Goal: Task Accomplishment & Management: Use online tool/utility

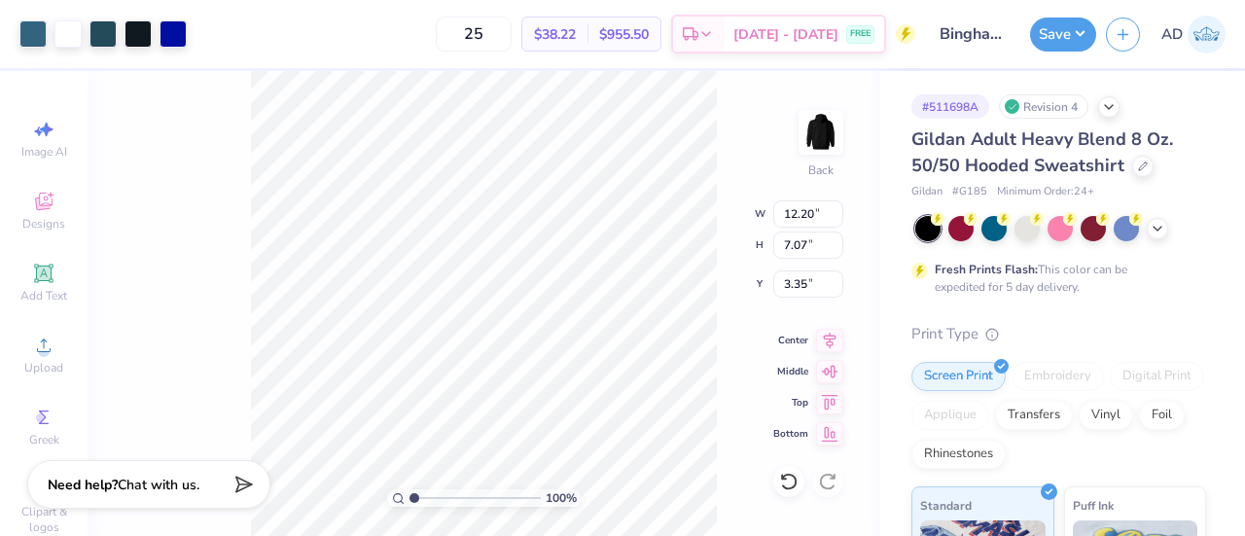
type input "12.20"
type input "7.07"
type input "3.35"
click at [827, 339] on icon at bounding box center [830, 337] width 13 height 17
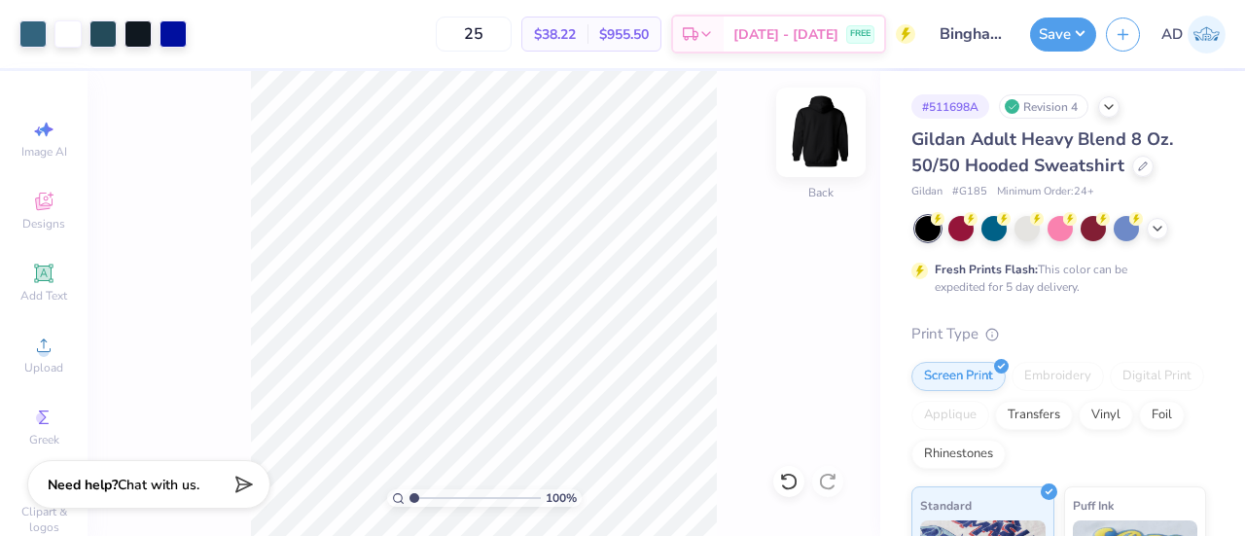
click at [828, 127] on img at bounding box center [821, 132] width 78 height 78
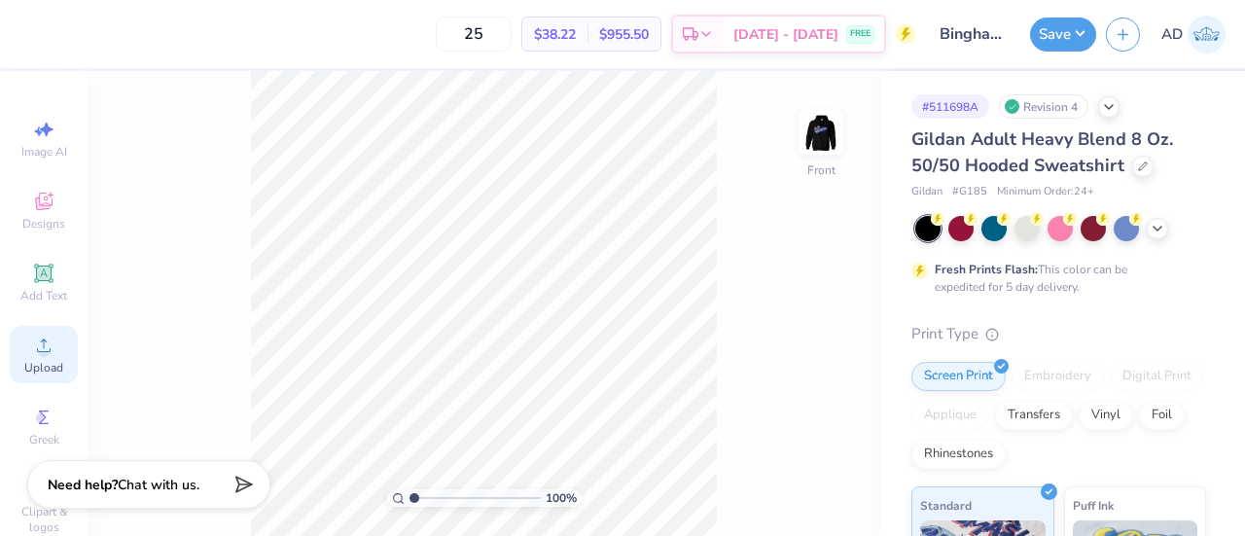
click at [32, 351] on icon at bounding box center [43, 345] width 23 height 23
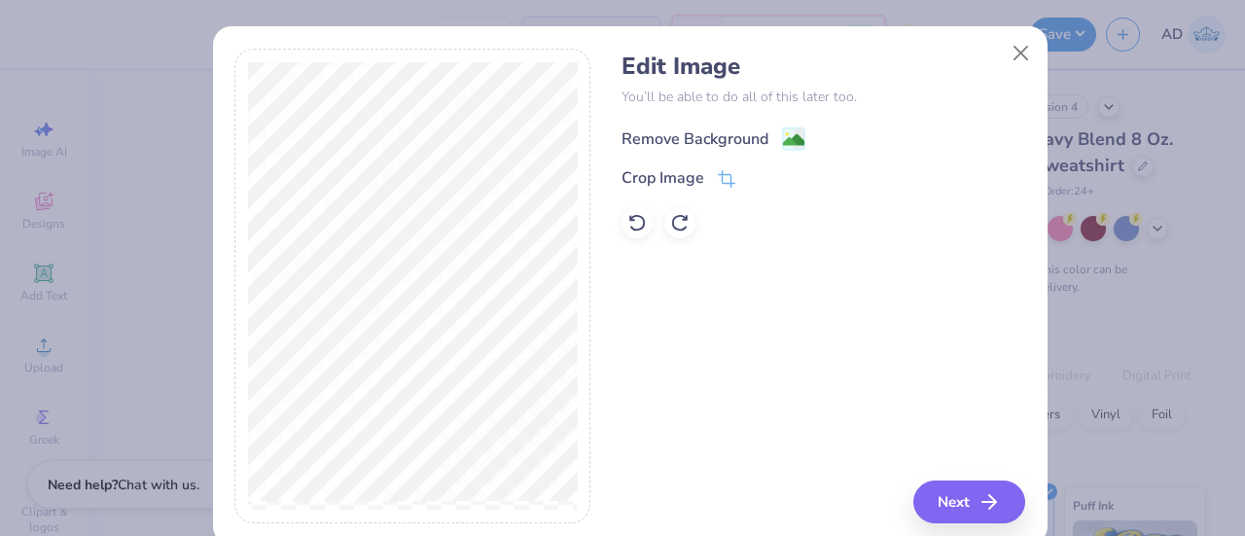
click at [725, 143] on div "Remove Background" at bounding box center [694, 138] width 147 height 23
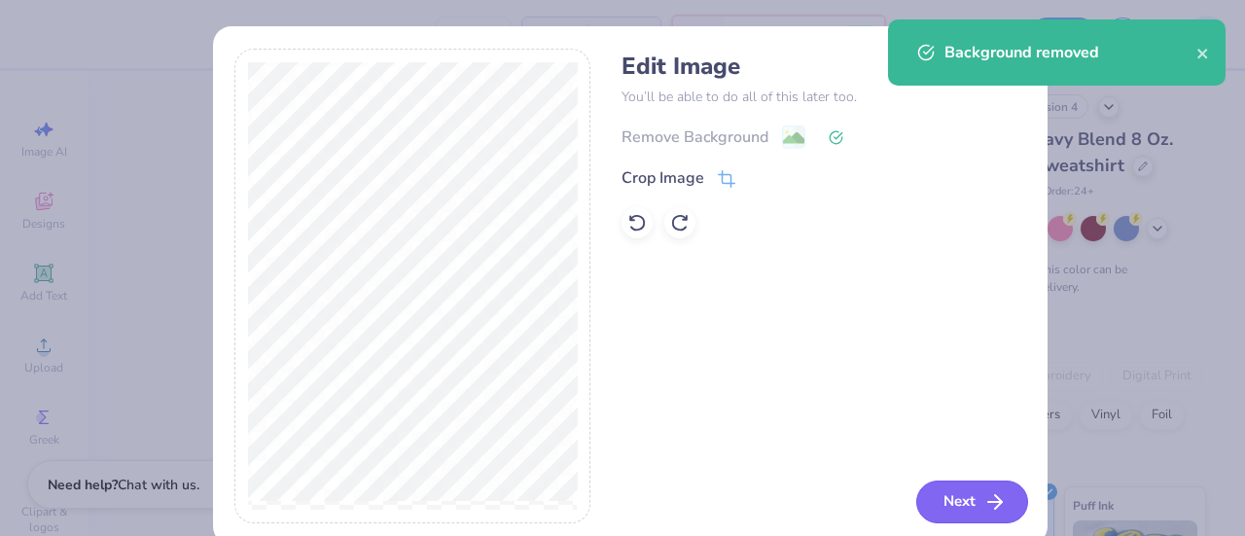
click at [945, 499] on button "Next" at bounding box center [972, 501] width 112 height 43
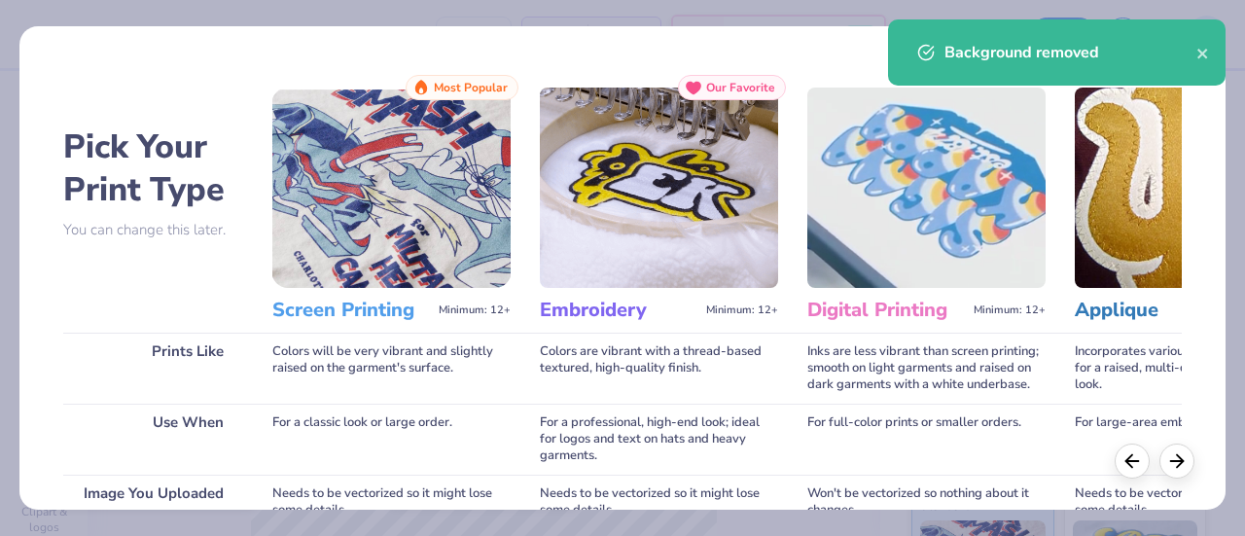
scroll to position [336, 0]
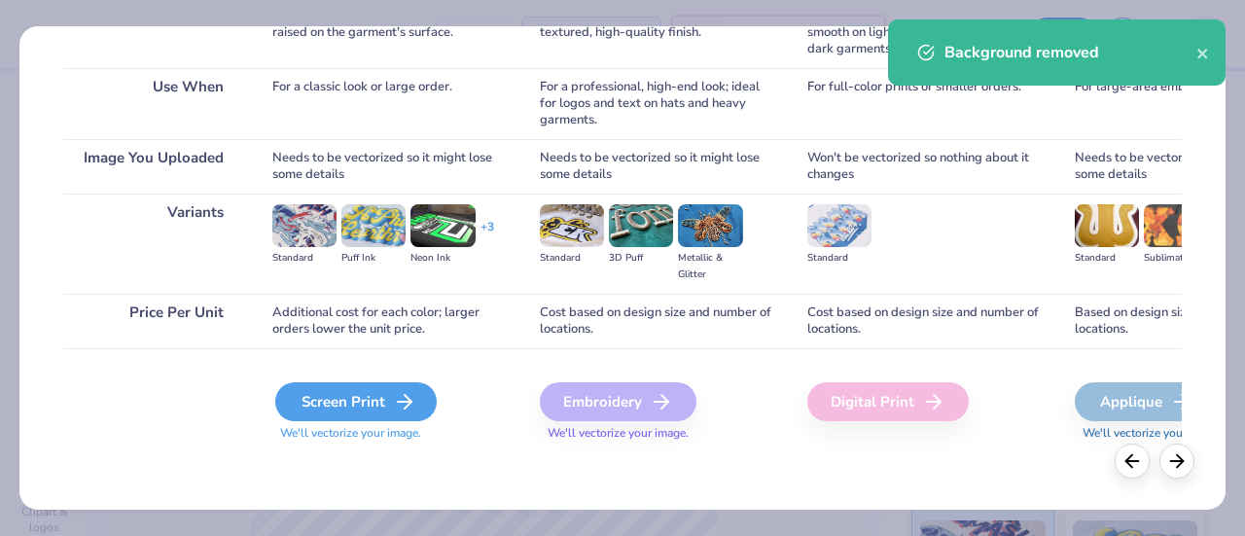
click at [382, 396] on div "Screen Print" at bounding box center [355, 401] width 161 height 39
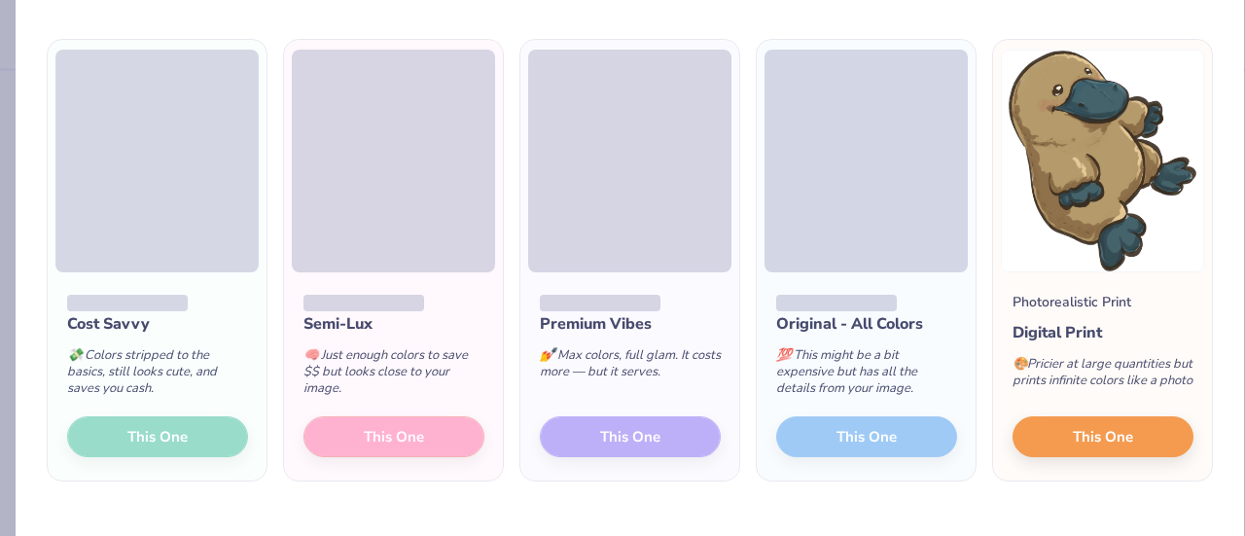
scroll to position [93, 0]
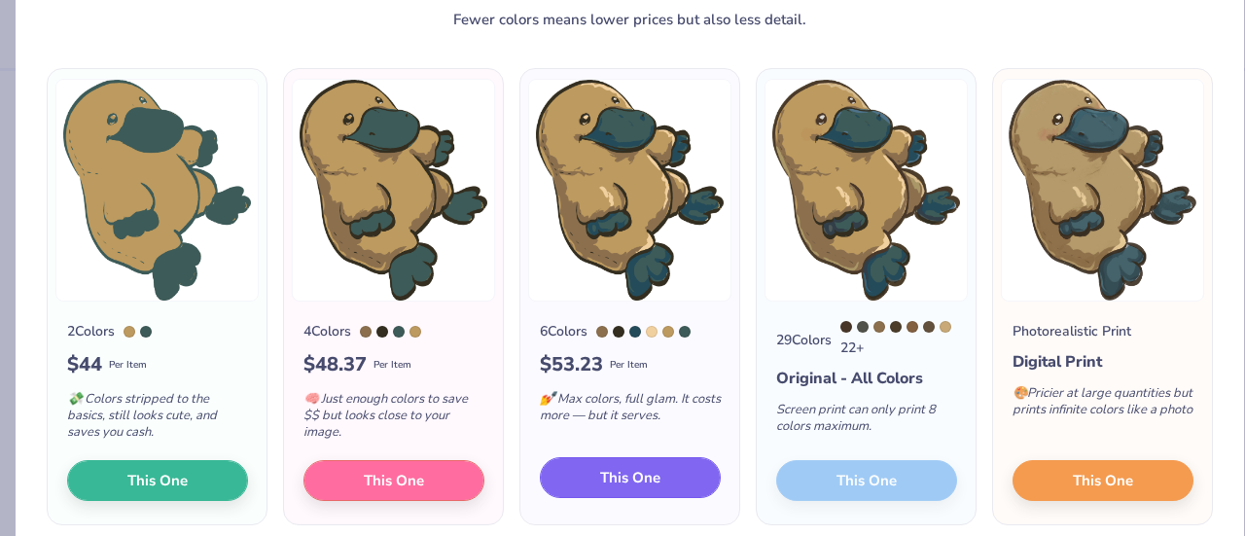
click at [600, 482] on span "This One" at bounding box center [630, 478] width 60 height 22
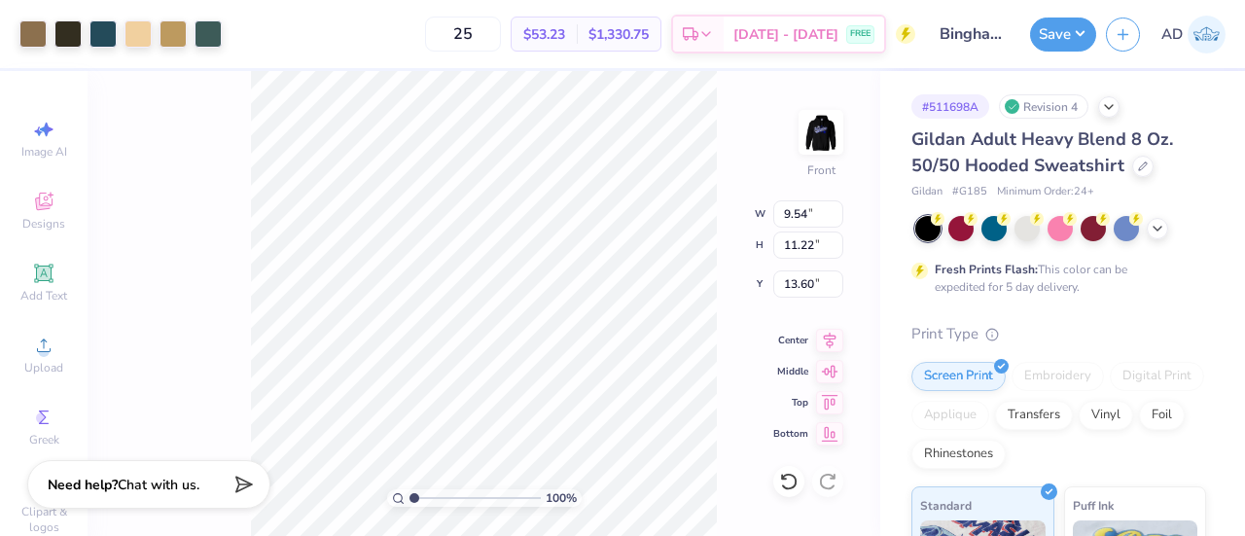
type input "9.54"
type input "11.22"
click at [826, 335] on icon at bounding box center [830, 337] width 13 height 17
click at [834, 364] on icon at bounding box center [830, 368] width 17 height 13
type input "7.15"
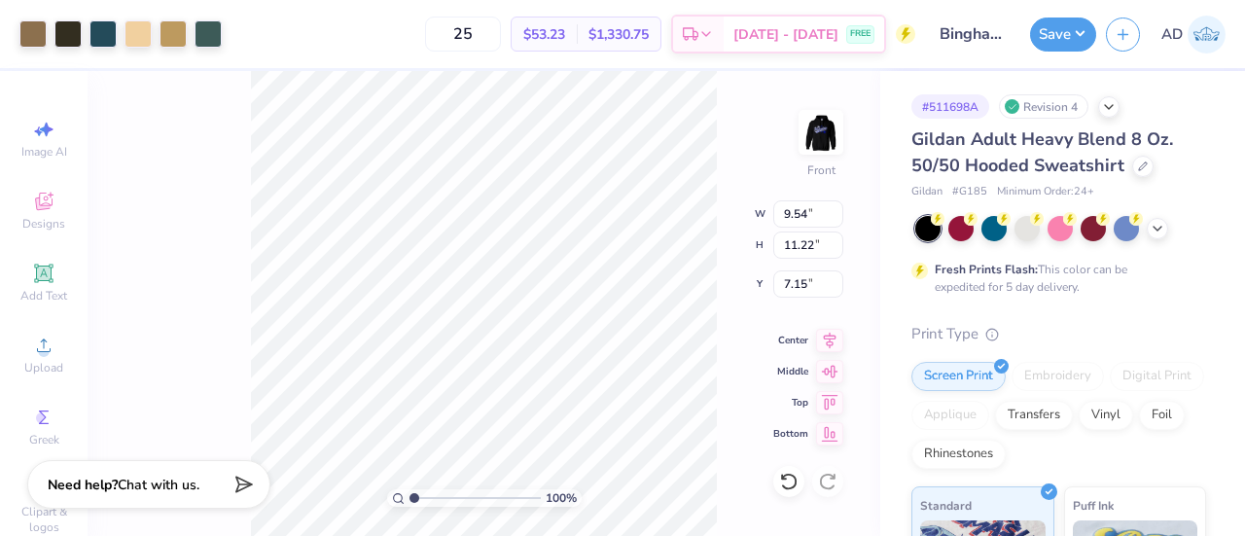
click at [247, 300] on div "100 % Front W 9.54 9.54 " H 11.22 11.22 " Y 7.15 7.15 " Center Middle Top Bottom" at bounding box center [484, 303] width 793 height 465
type input "6.00"
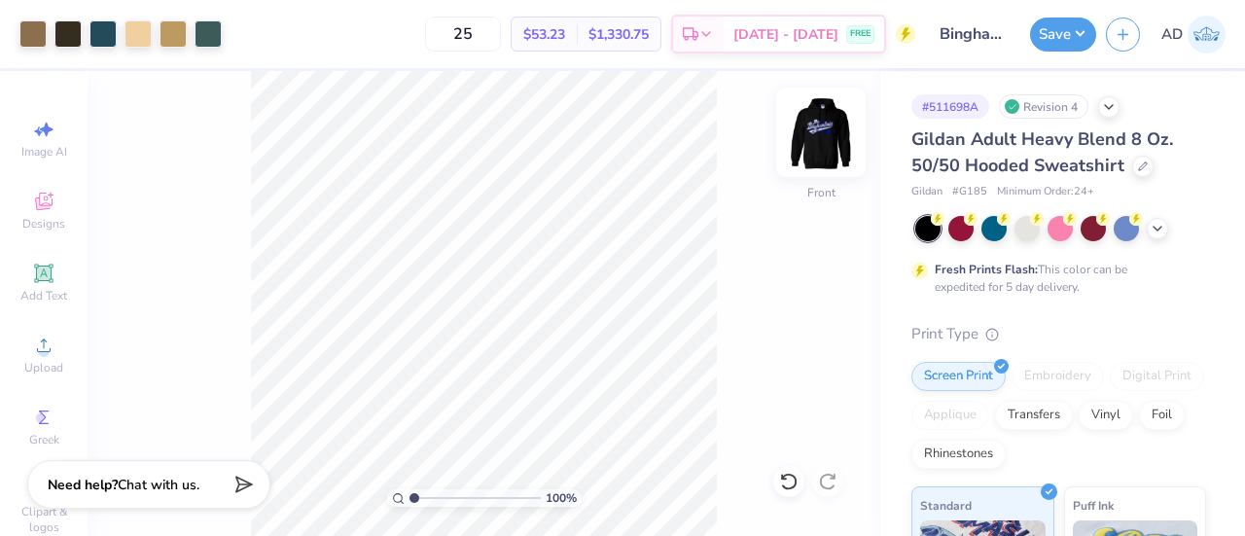
click at [823, 128] on img at bounding box center [821, 132] width 78 height 78
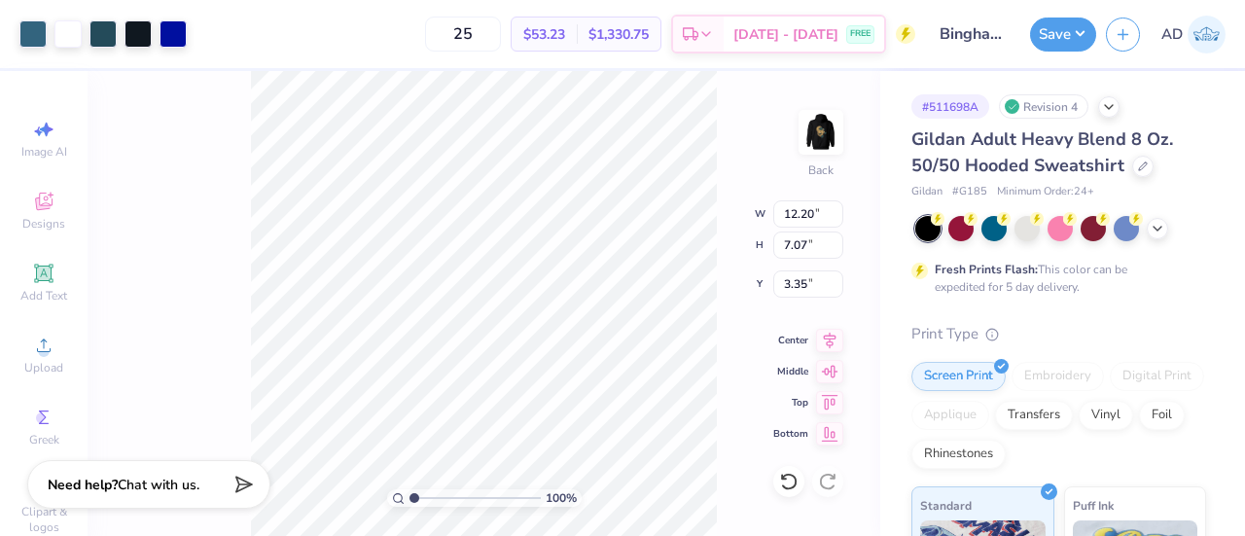
type input "2.98"
type input "1.56"
type input "8.10"
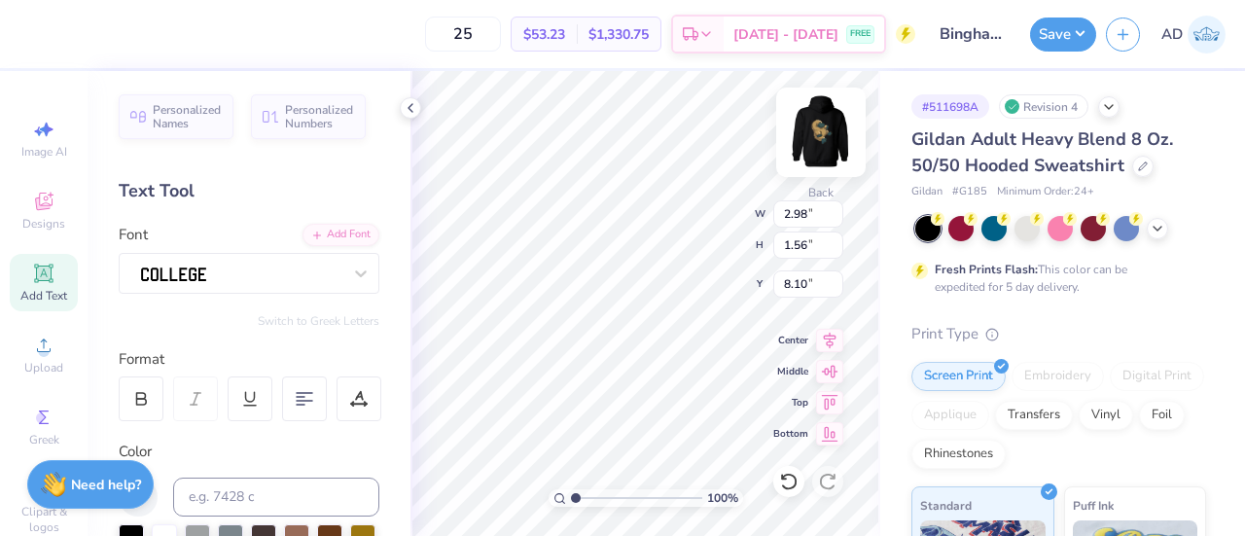
click at [839, 116] on img at bounding box center [821, 132] width 78 height 78
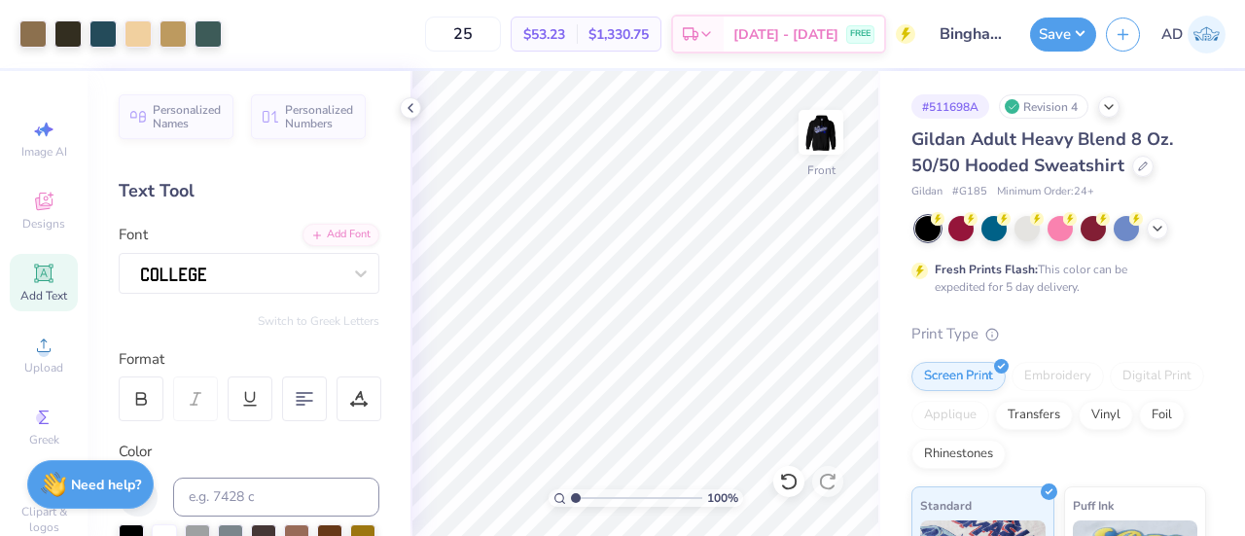
click at [33, 293] on span "Add Text" at bounding box center [43, 296] width 47 height 16
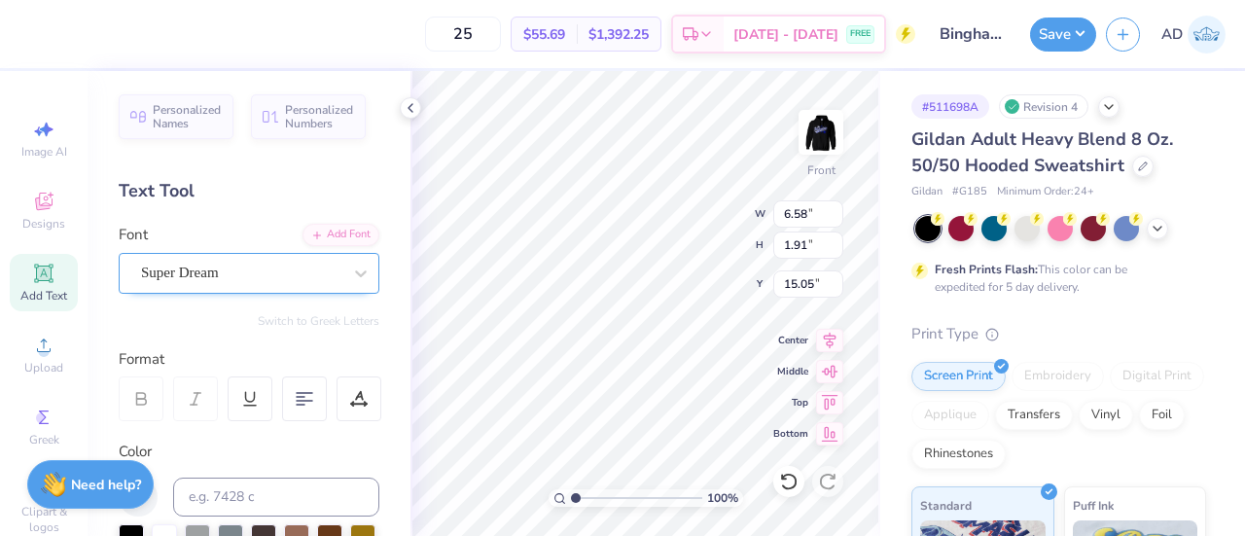
click at [202, 265] on div "Super Dream" at bounding box center [241, 273] width 204 height 30
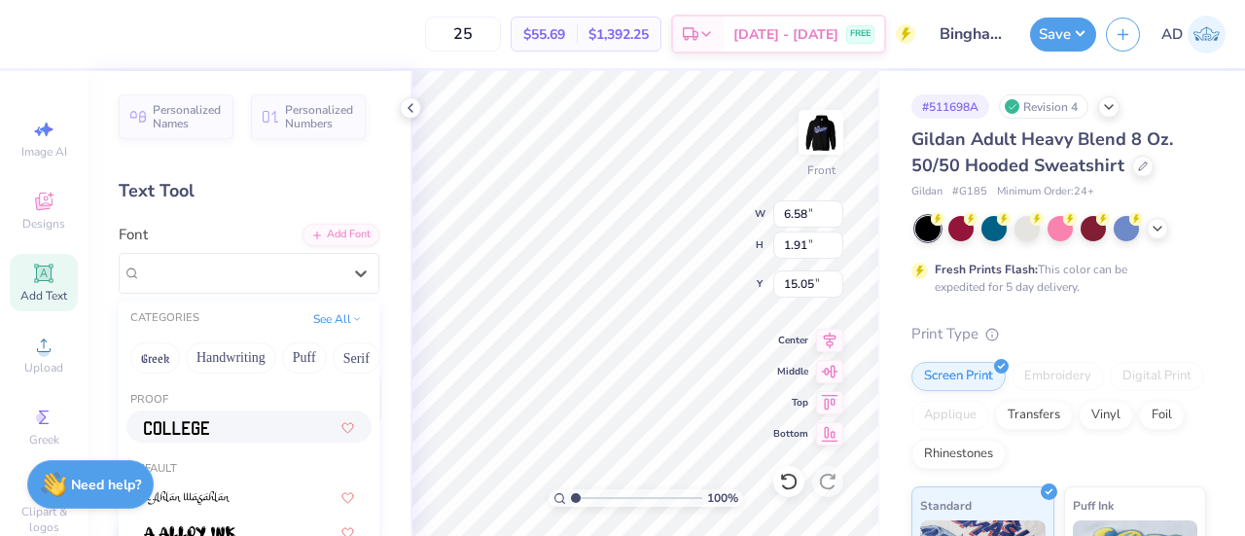
click at [211, 435] on div at bounding box center [249, 426] width 210 height 20
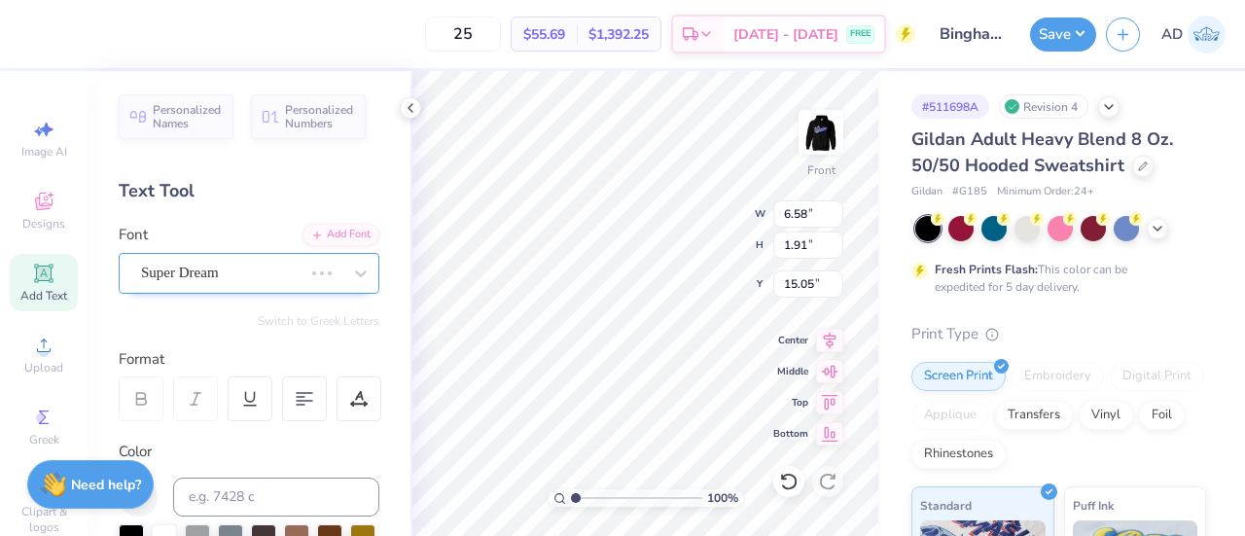
click at [272, 269] on div "Super Dream" at bounding box center [221, 273] width 165 height 30
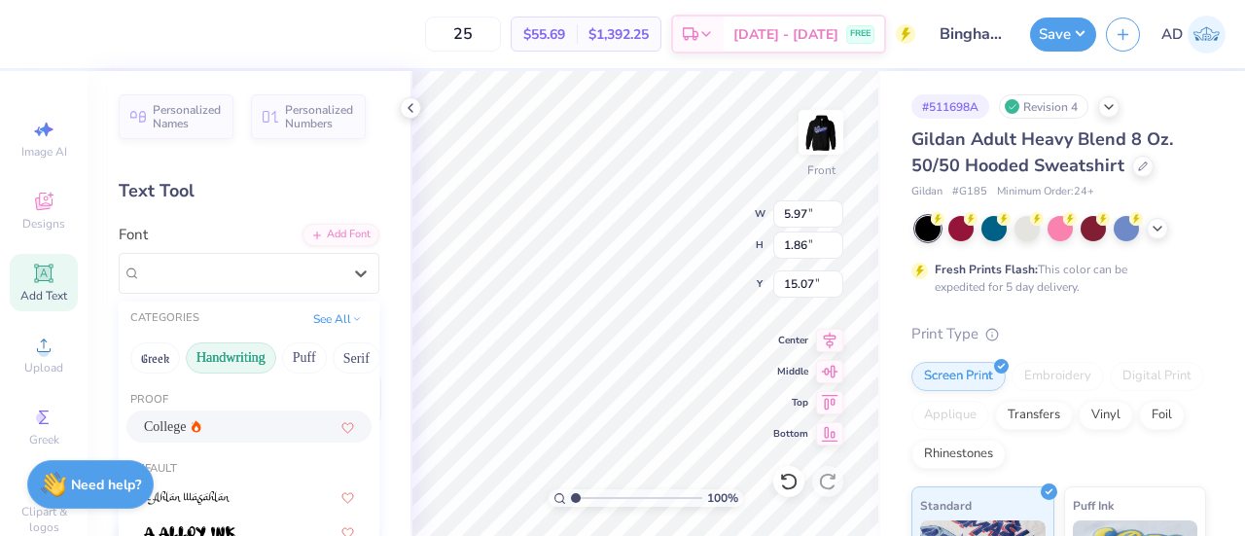
type input "5.97"
type input "1.86"
type input "15.07"
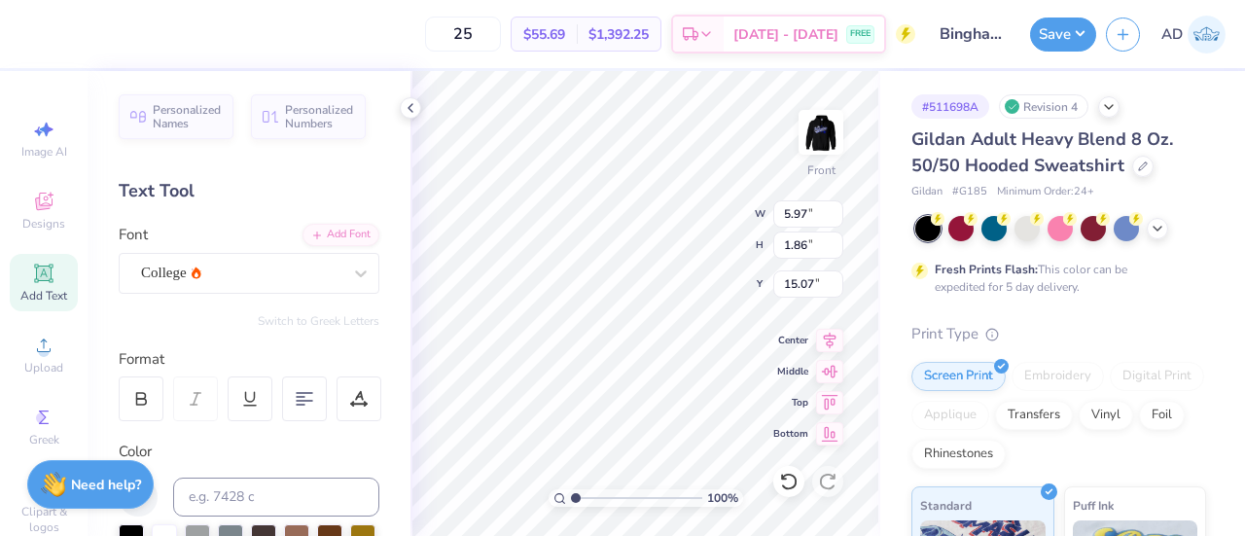
scroll to position [16, 8]
type textarea "2025 ICCA Finalists"
type input "11.98"
type input "0.97"
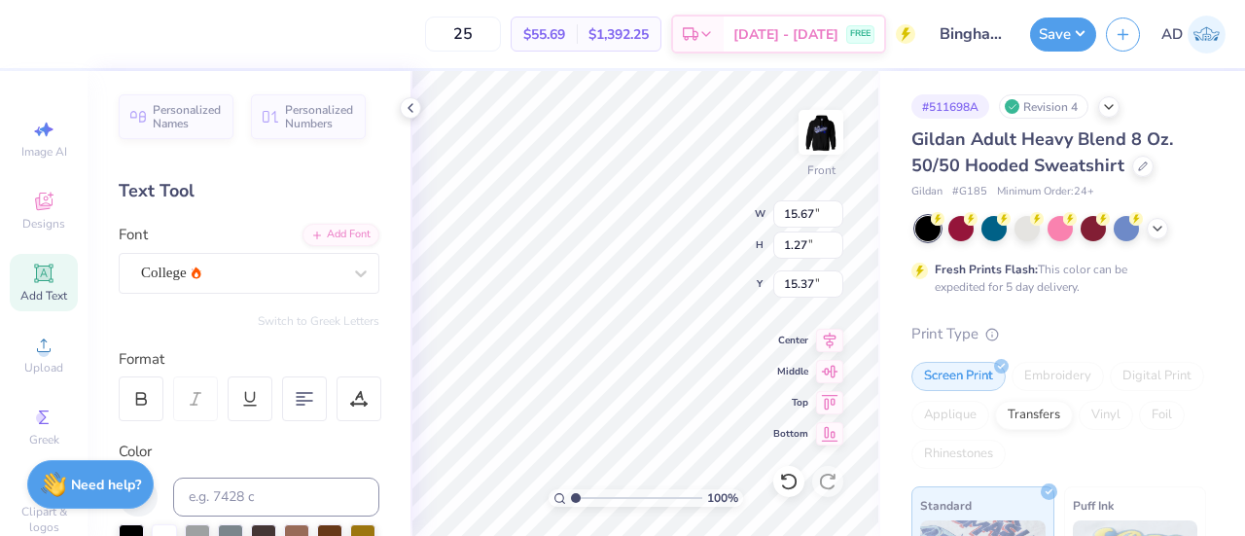
type input "15.66"
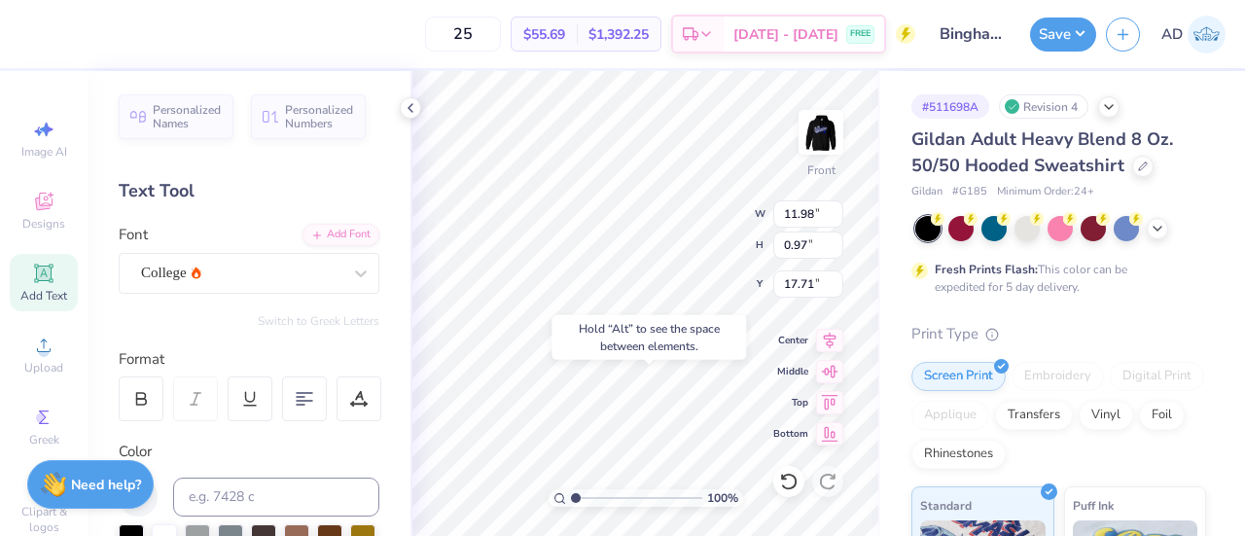
type input "17.71"
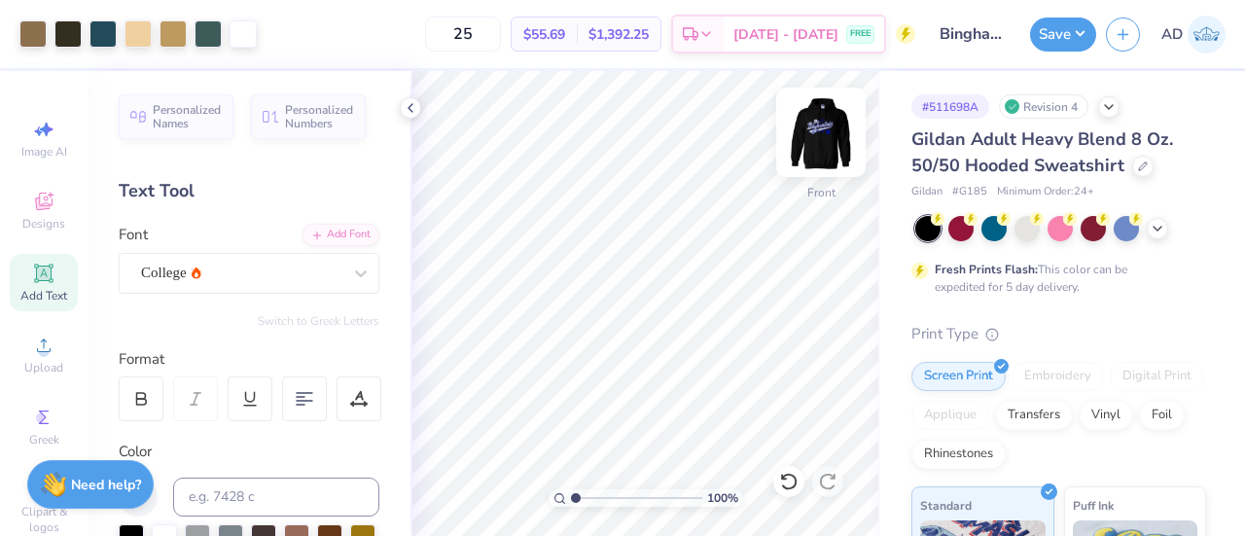
click at [819, 122] on img at bounding box center [821, 132] width 78 height 78
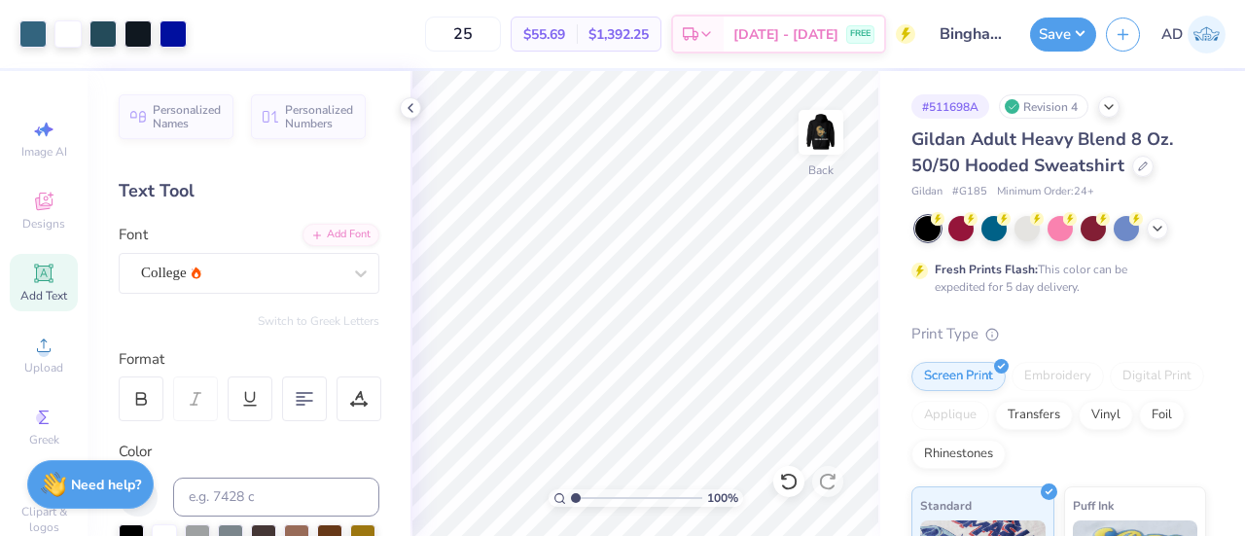
click at [819, 122] on img at bounding box center [820, 132] width 39 height 39
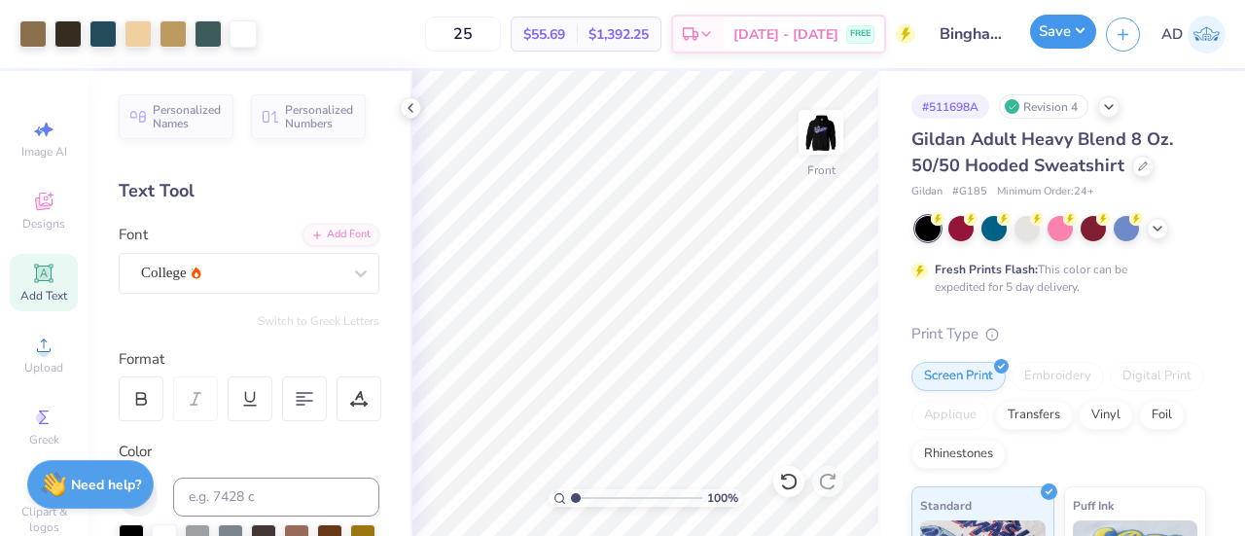
click at [1046, 31] on button "Save" at bounding box center [1063, 32] width 66 height 34
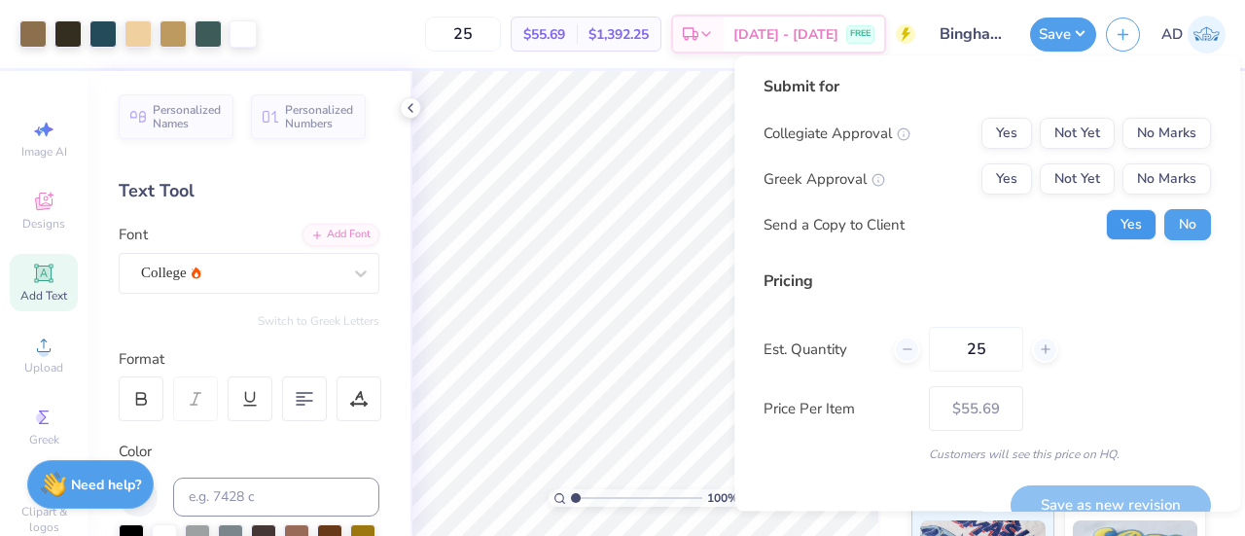
click at [1122, 219] on button "Yes" at bounding box center [1131, 224] width 51 height 31
click at [1142, 133] on button "No Marks" at bounding box center [1166, 133] width 88 height 31
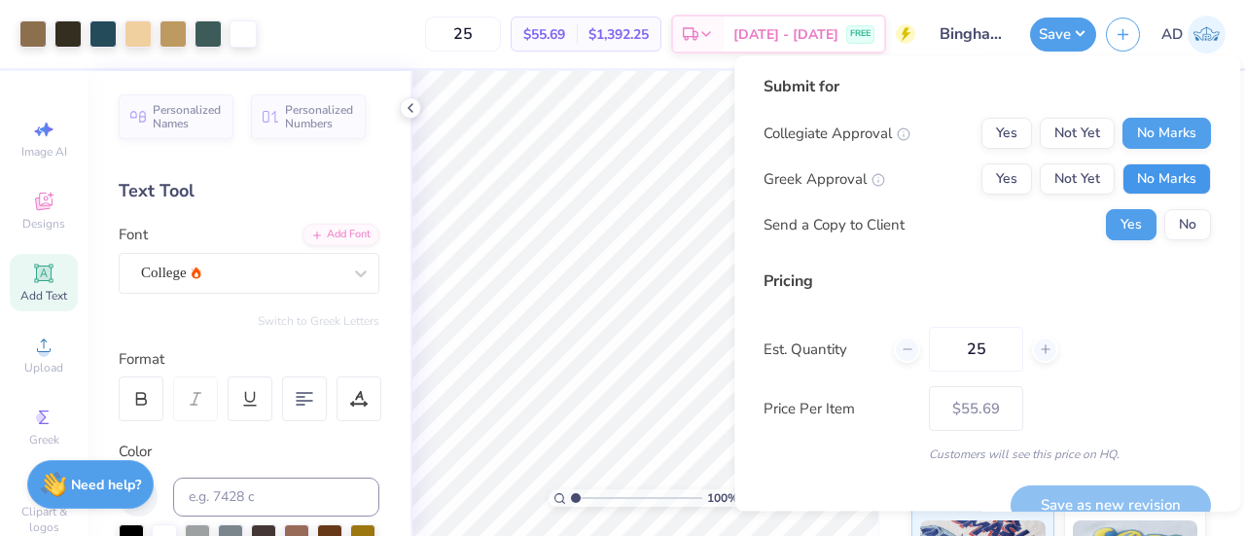
click at [1142, 178] on button "No Marks" at bounding box center [1166, 178] width 88 height 31
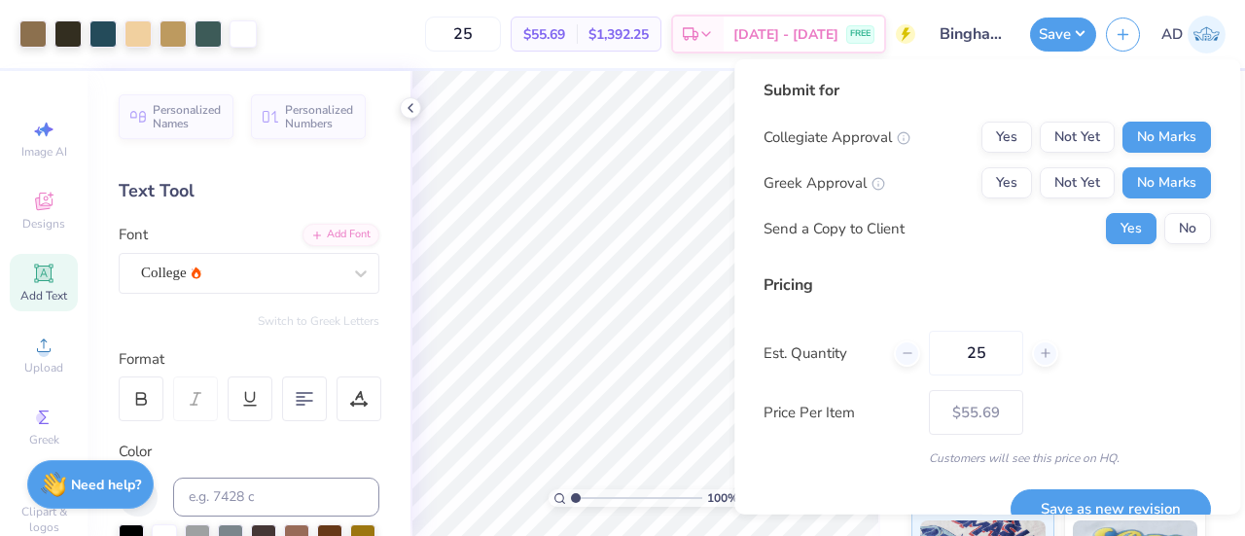
scroll to position [31, 0]
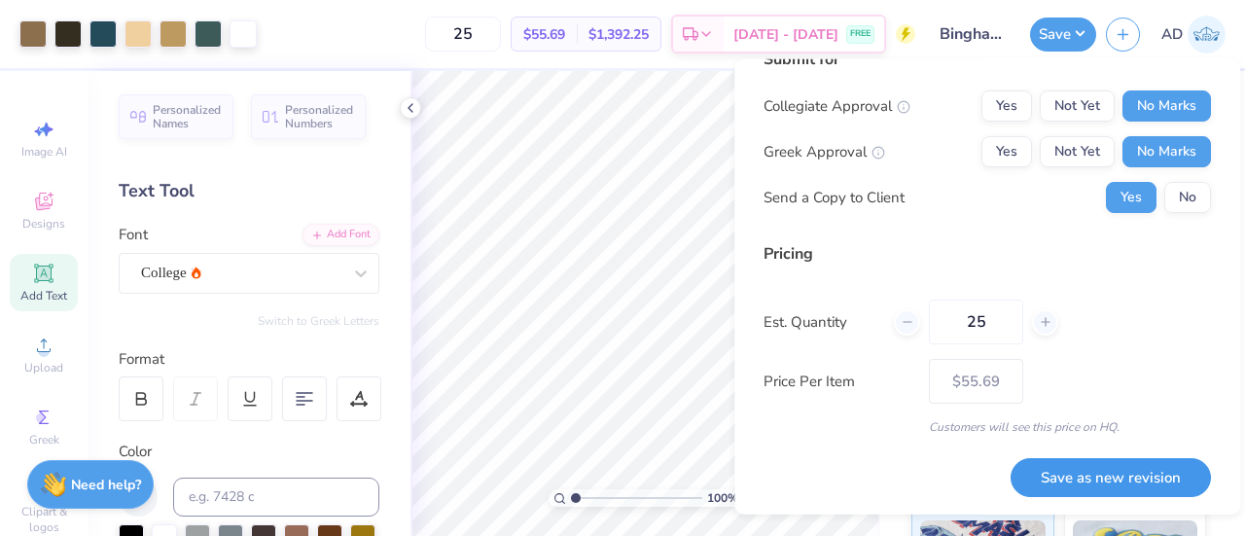
click at [1126, 483] on button "Save as new revision" at bounding box center [1110, 477] width 200 height 40
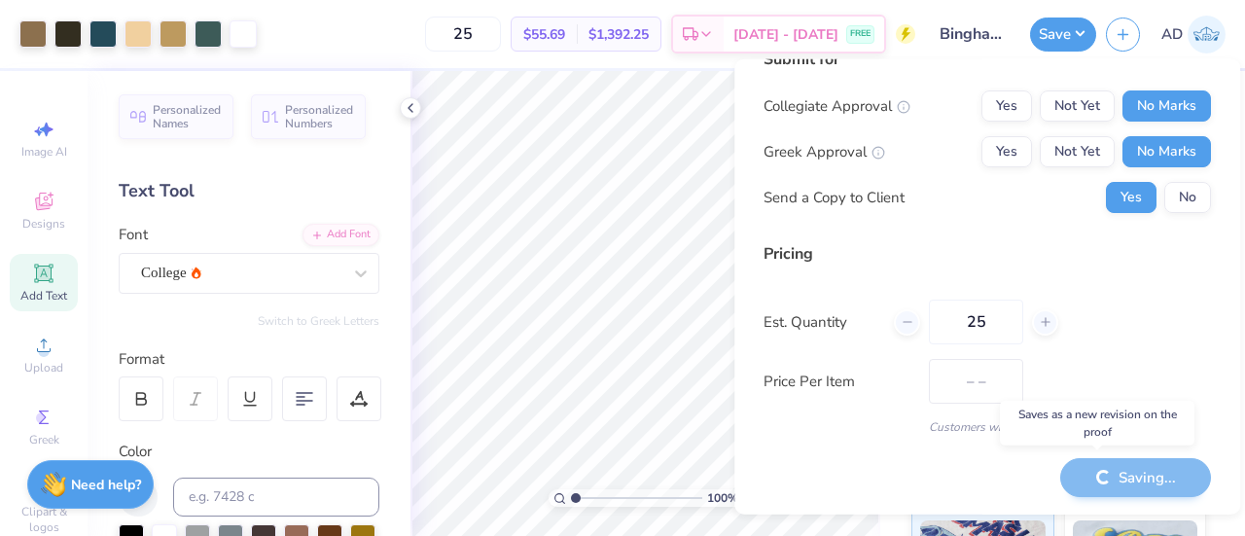
type input "$55.69"
